Goal: Task Accomplishment & Management: Manage account settings

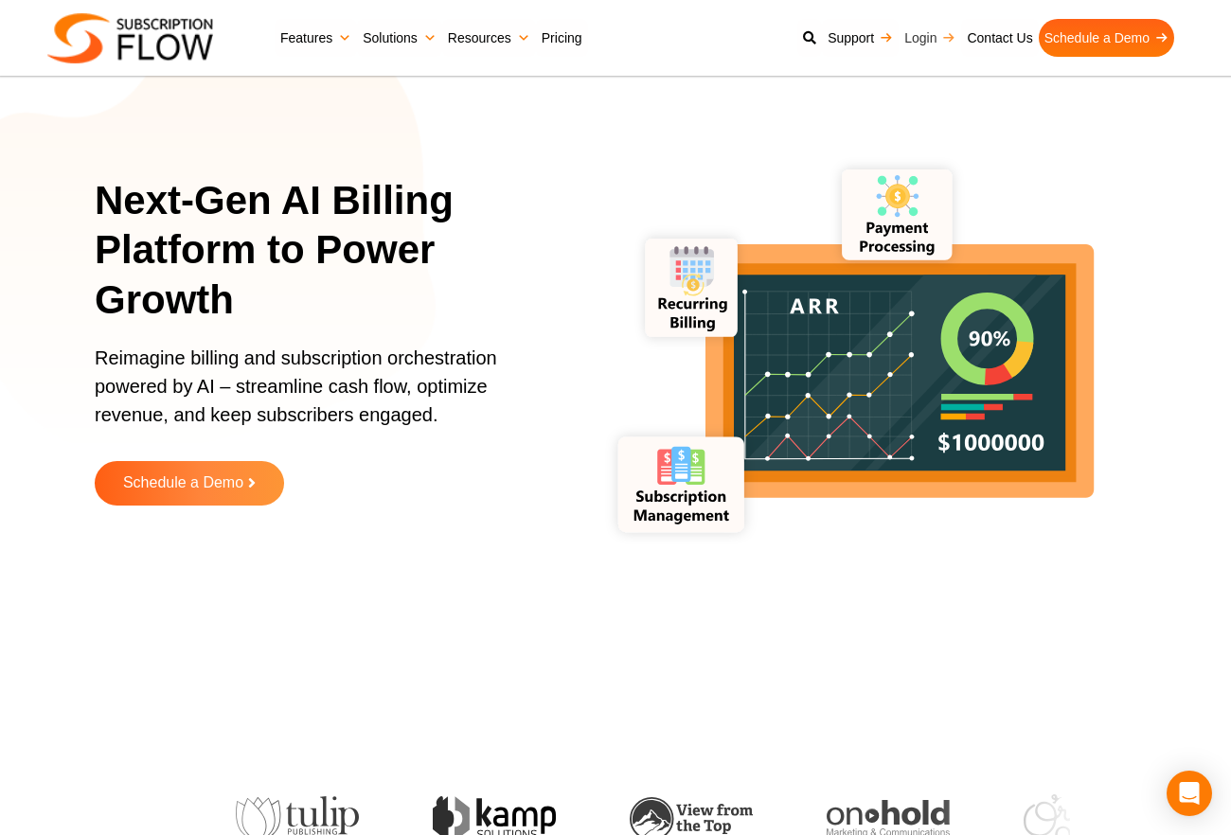
click at [918, 44] on link "Login" at bounding box center [929, 38] width 62 height 38
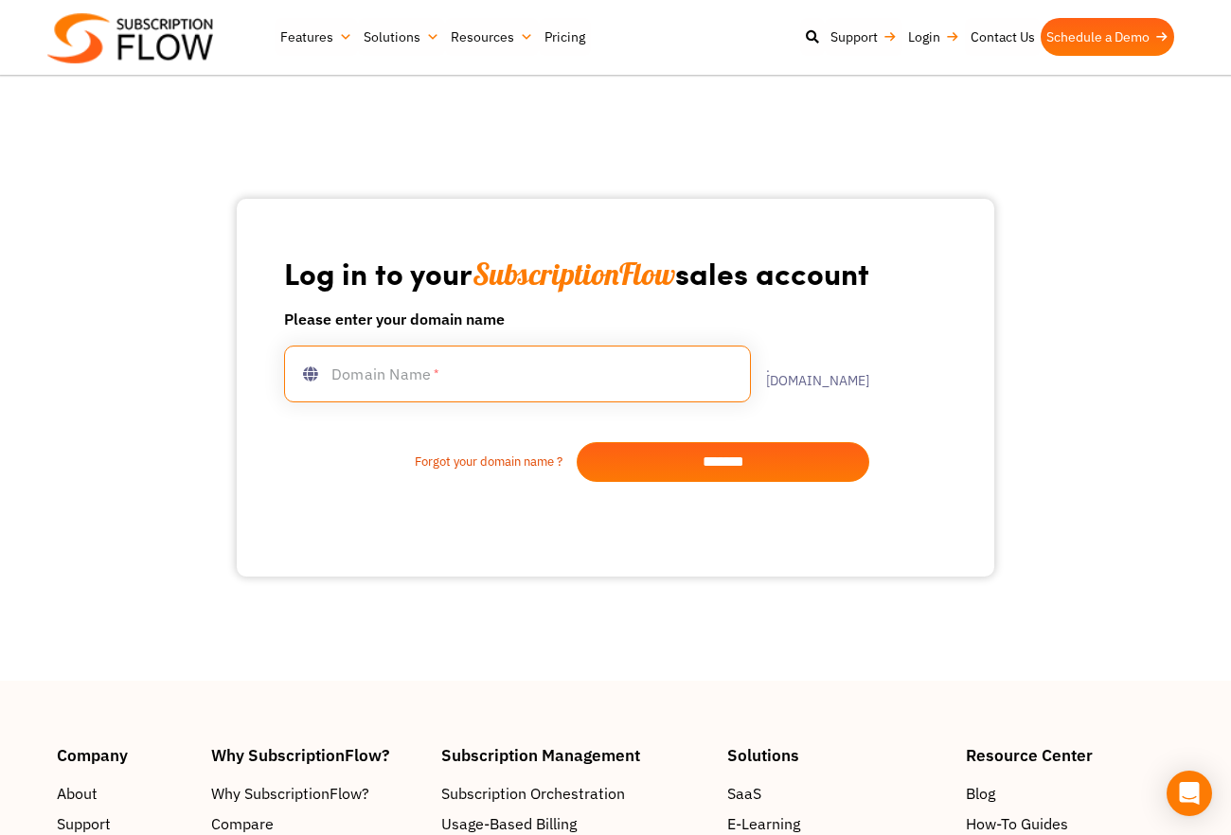
click at [413, 379] on input "text" at bounding box center [517, 374] width 467 height 57
type input "**********"
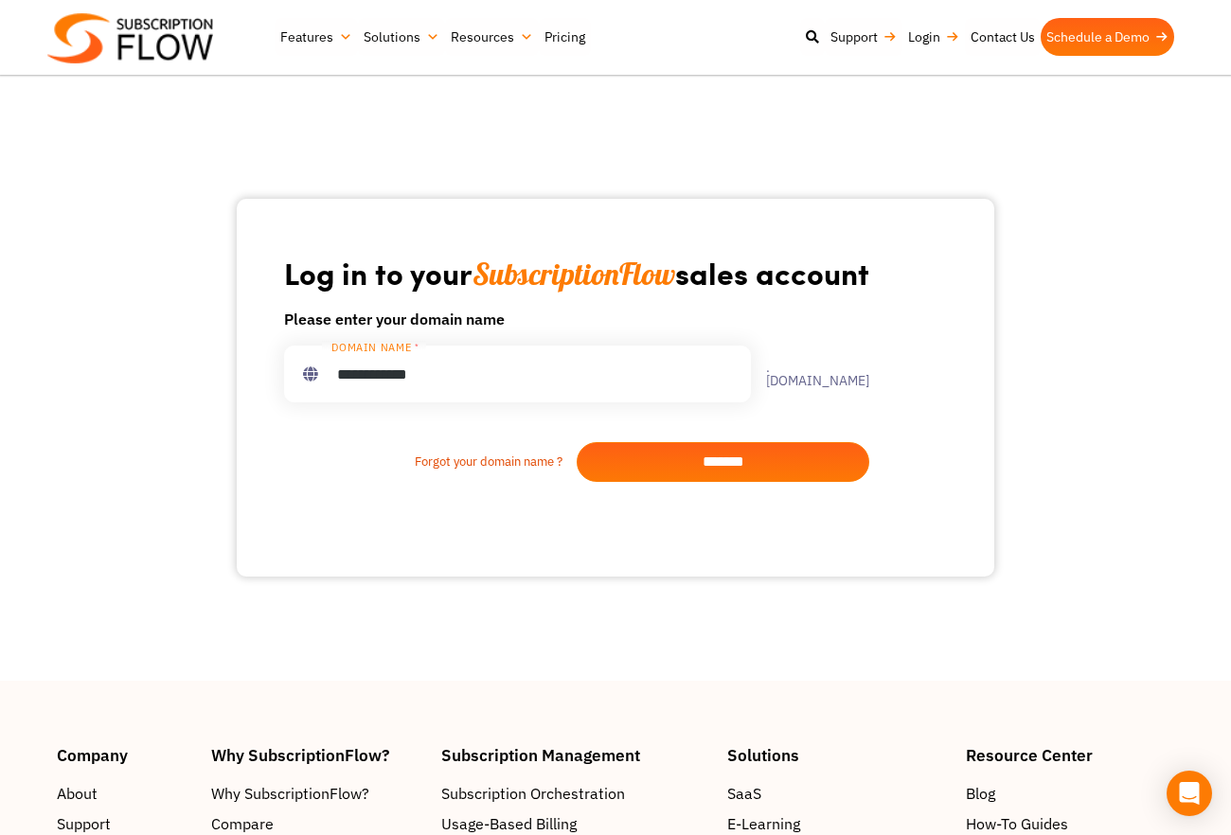
click at [782, 461] on input "*******" at bounding box center [723, 462] width 293 height 40
